Goal: Task Accomplishment & Management: Manage account settings

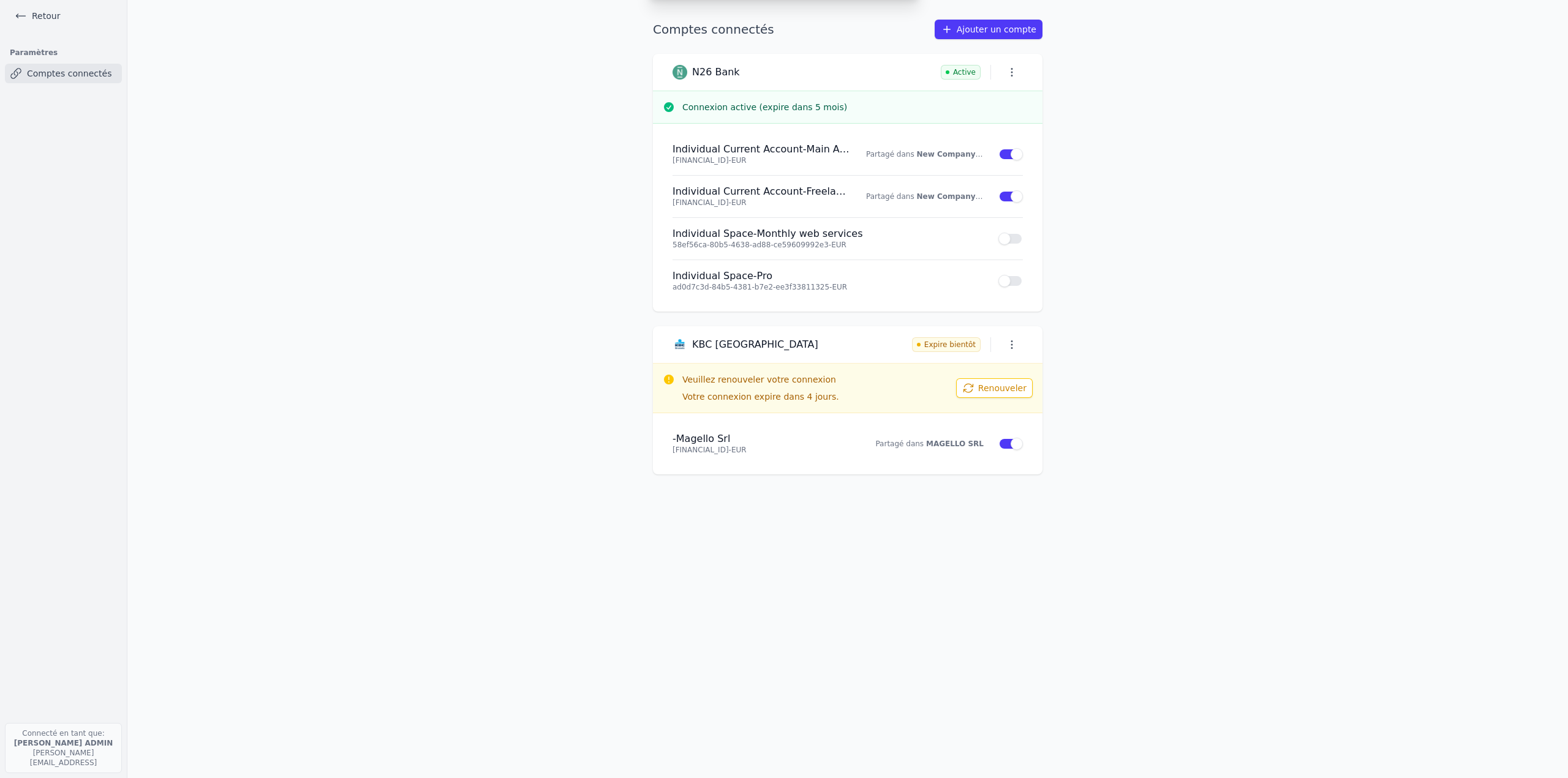
click at [47, 16] on div "Ajouter un compte Sélectionnez votre institution et autorisez le partage ABN AM…" at bounding box center [784, 389] width 1568 height 778
click at [47, 16] on link "Retour" at bounding box center [38, 16] width 55 height 17
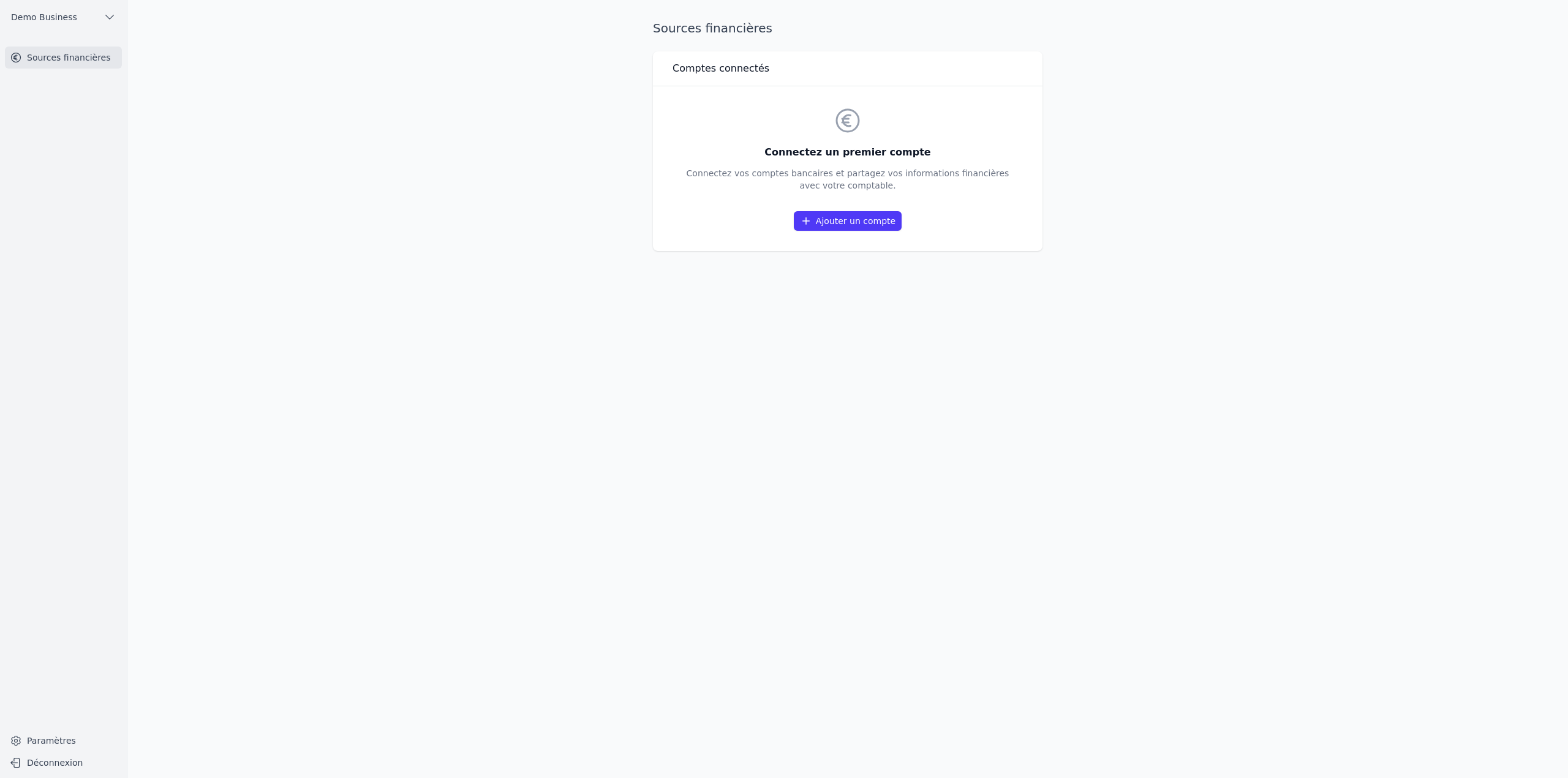
click at [47, 16] on span "Demo Business" at bounding box center [44, 17] width 66 height 13
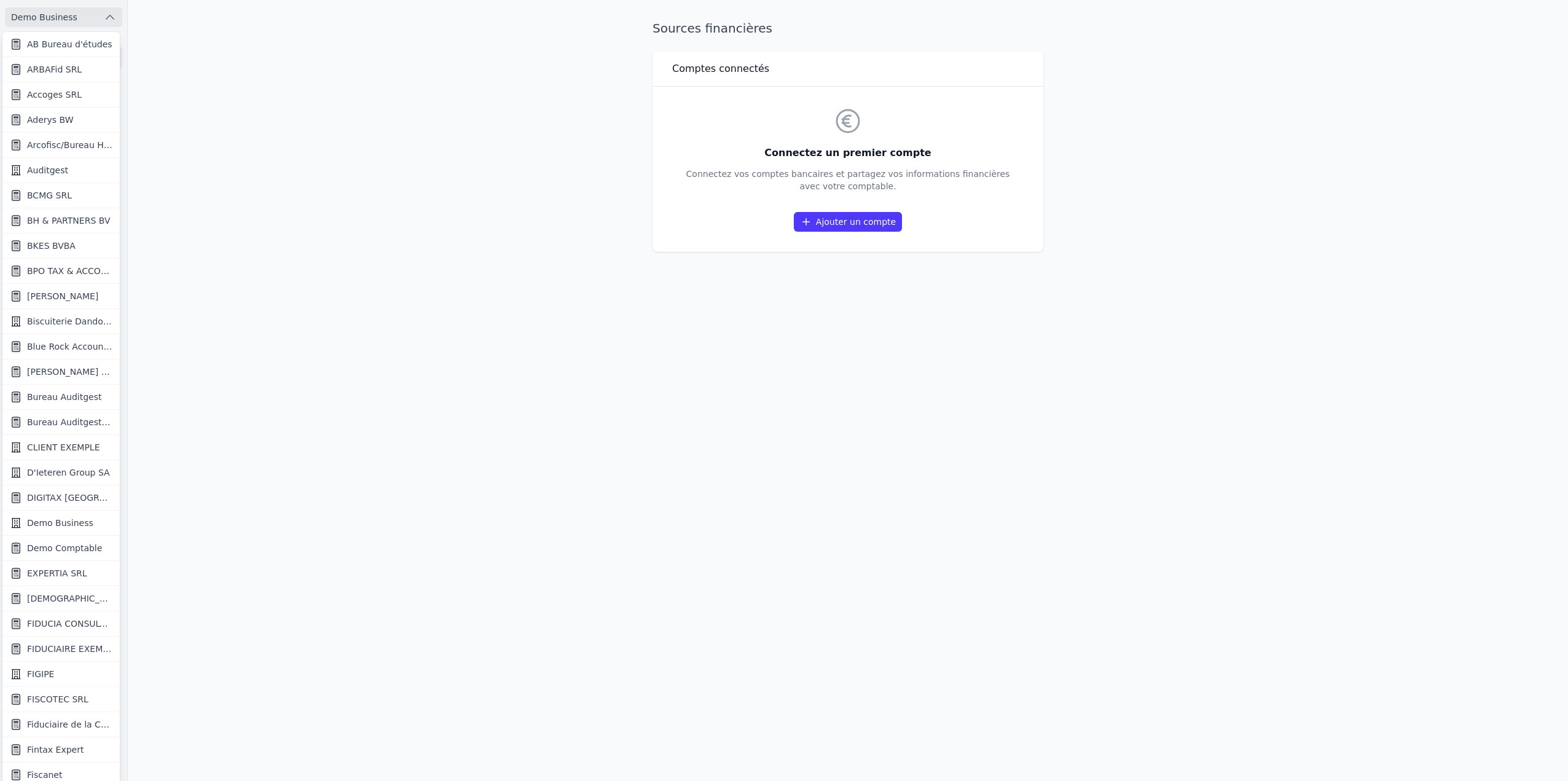
drag, startPoint x: 346, startPoint y: 91, endPoint x: 350, endPoint y: 100, distance: 9.8
click at [346, 92] on div at bounding box center [784, 390] width 1568 height 781
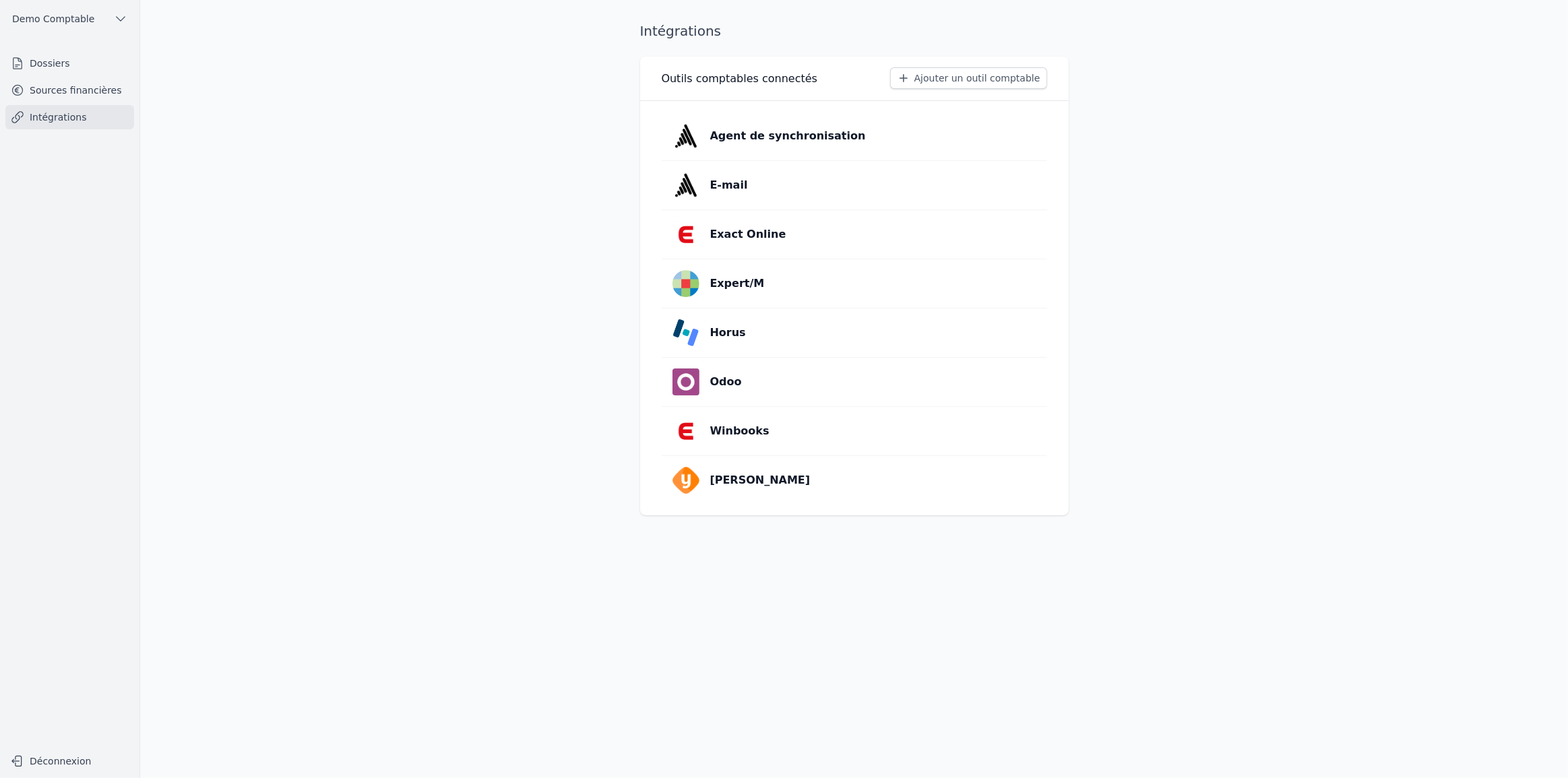
click at [61, 61] on link "Dossiers" at bounding box center [70, 63] width 129 height 24
